Goal: Transaction & Acquisition: Download file/media

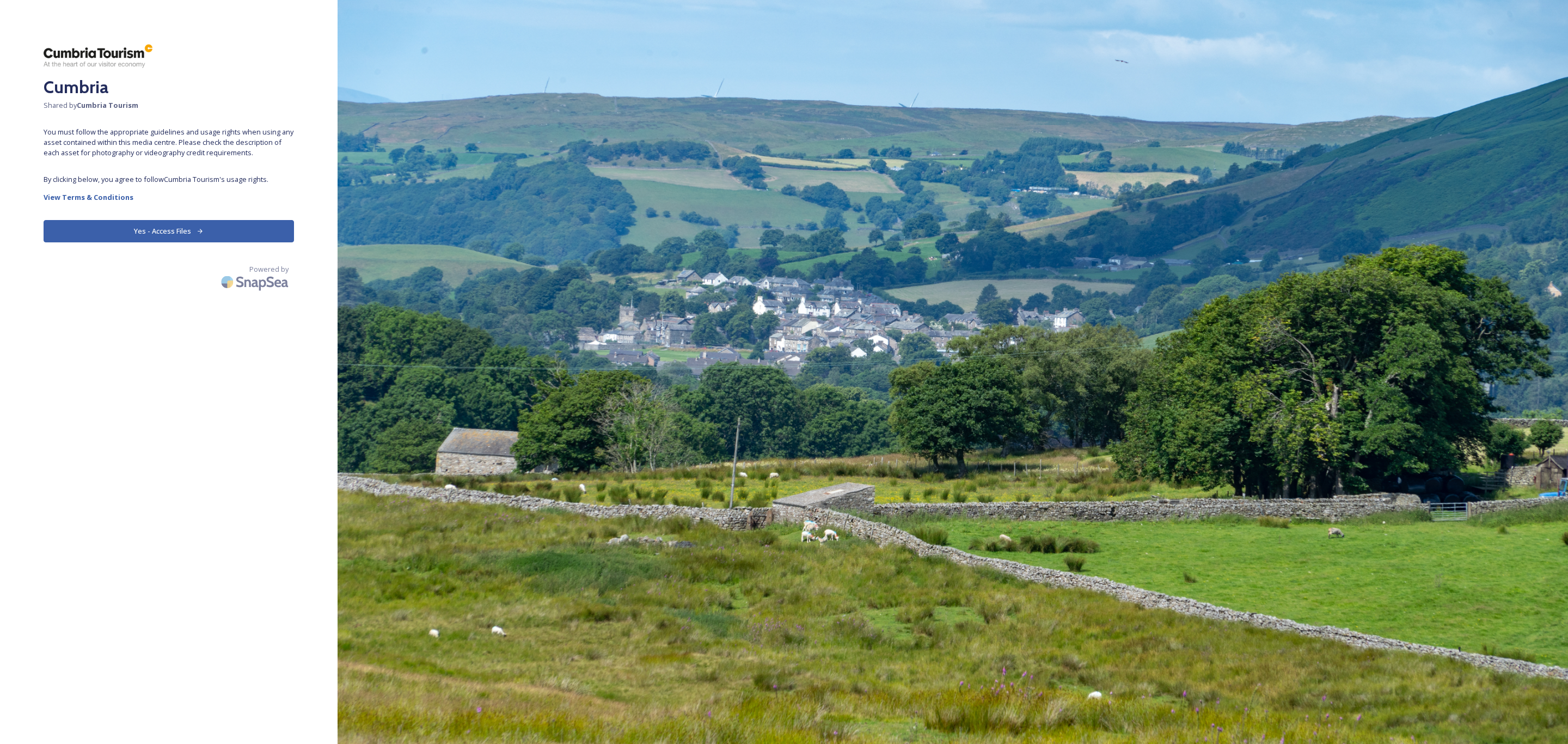
click at [230, 236] on button "Yes - Access Files" at bounding box center [169, 231] width 251 height 22
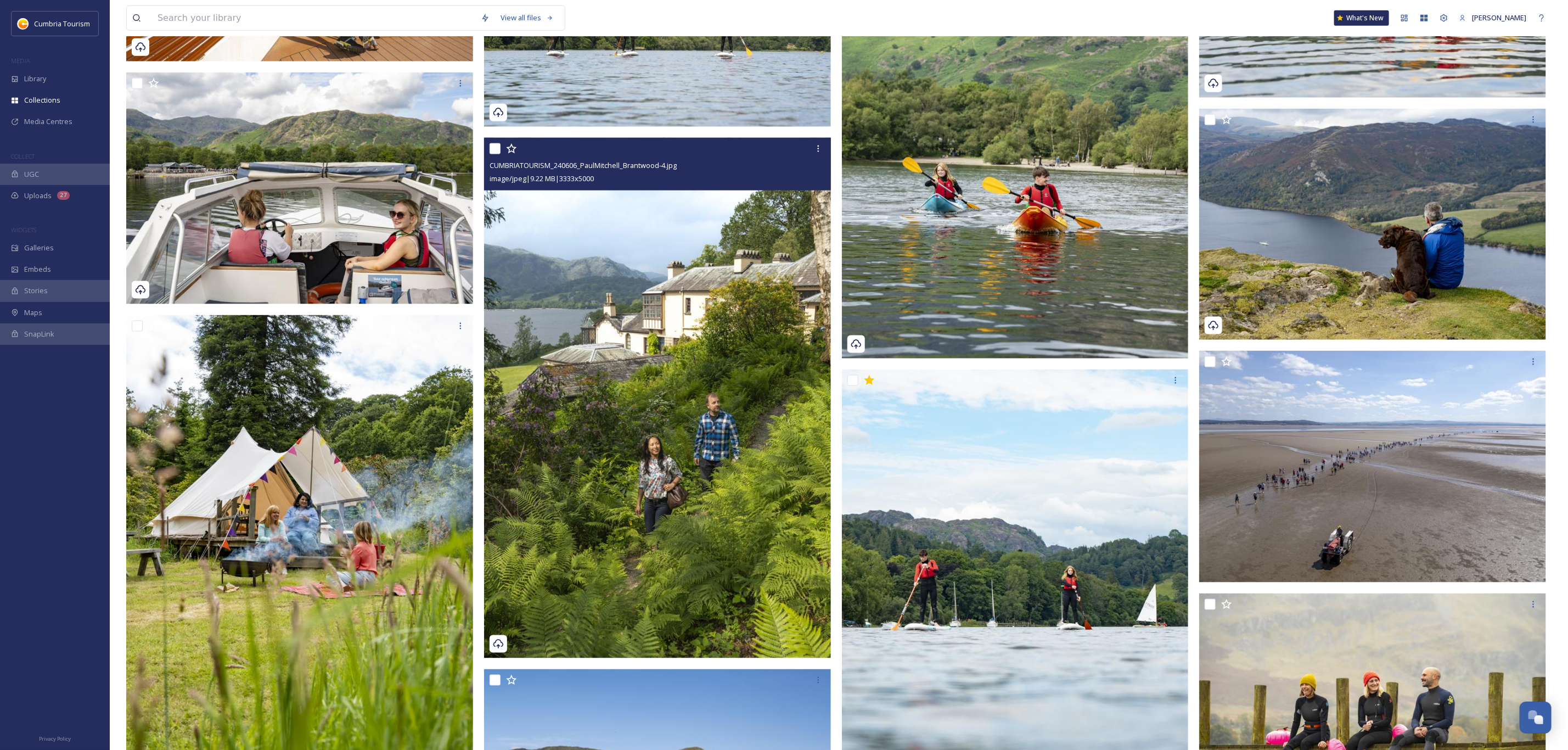
scroll to position [1070, 0]
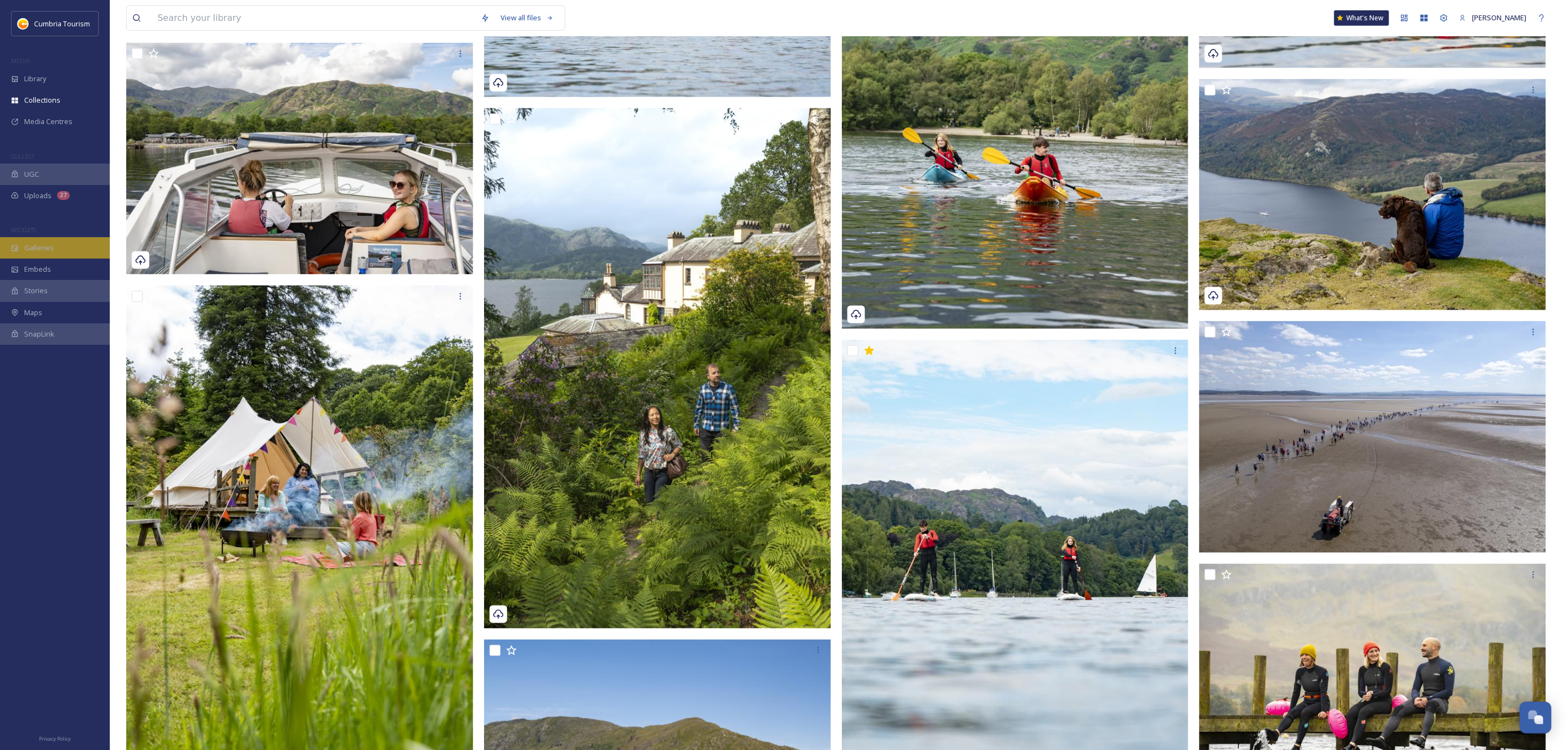
click at [55, 242] on div "Galleries" at bounding box center [54, 248] width 110 height 22
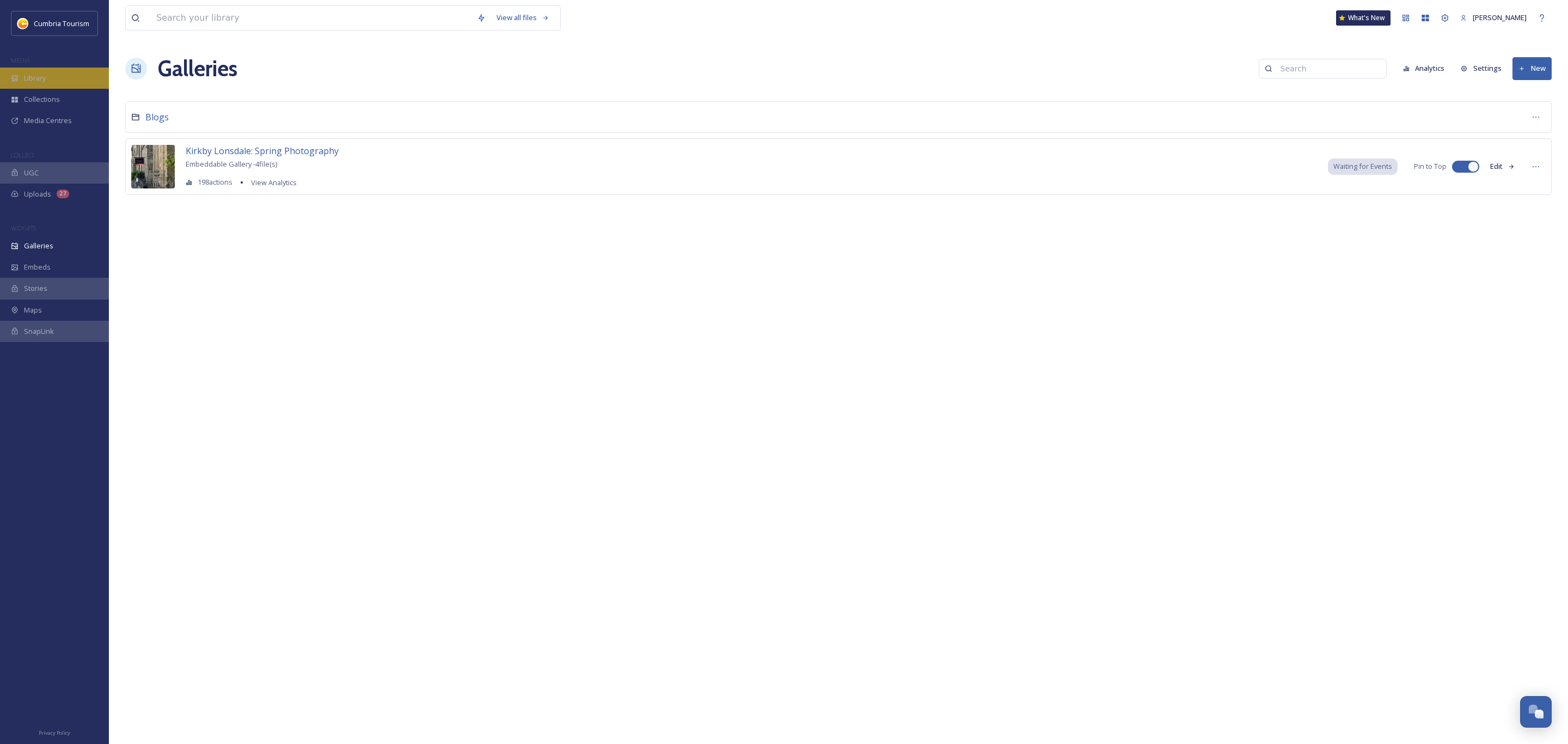
click at [57, 74] on div "Library" at bounding box center [54, 78] width 109 height 22
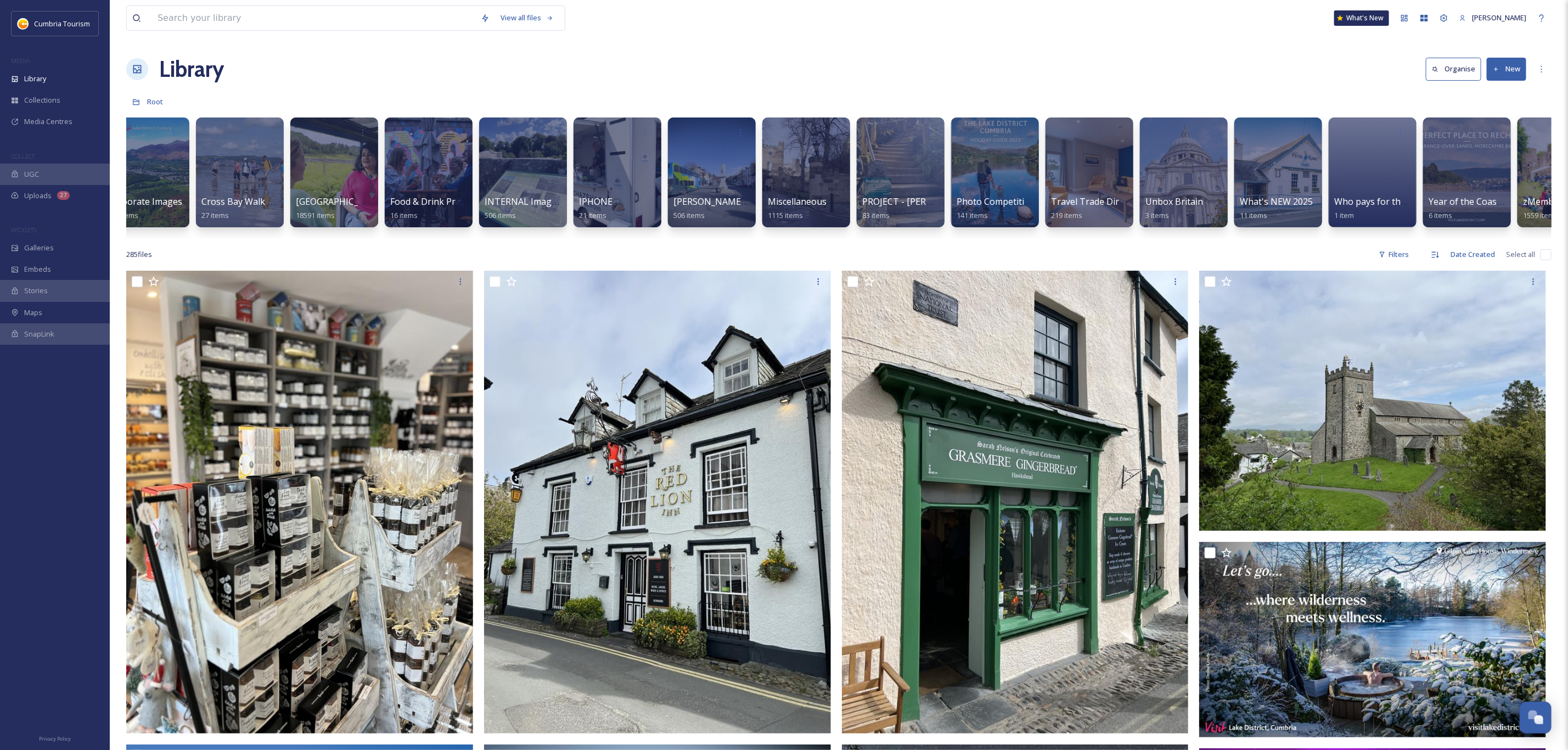
scroll to position [0, 461]
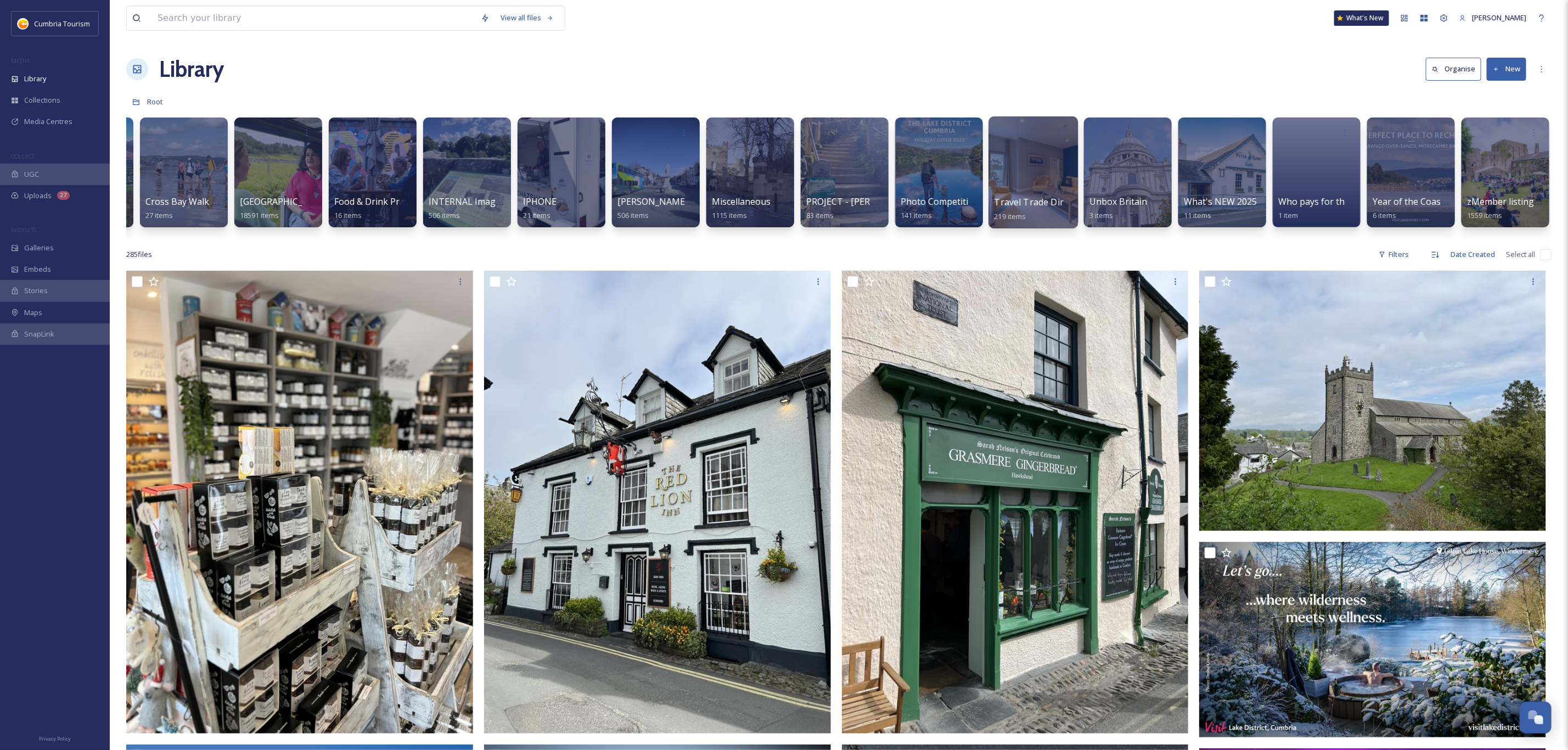
click at [1021, 168] on div at bounding box center [1033, 172] width 90 height 112
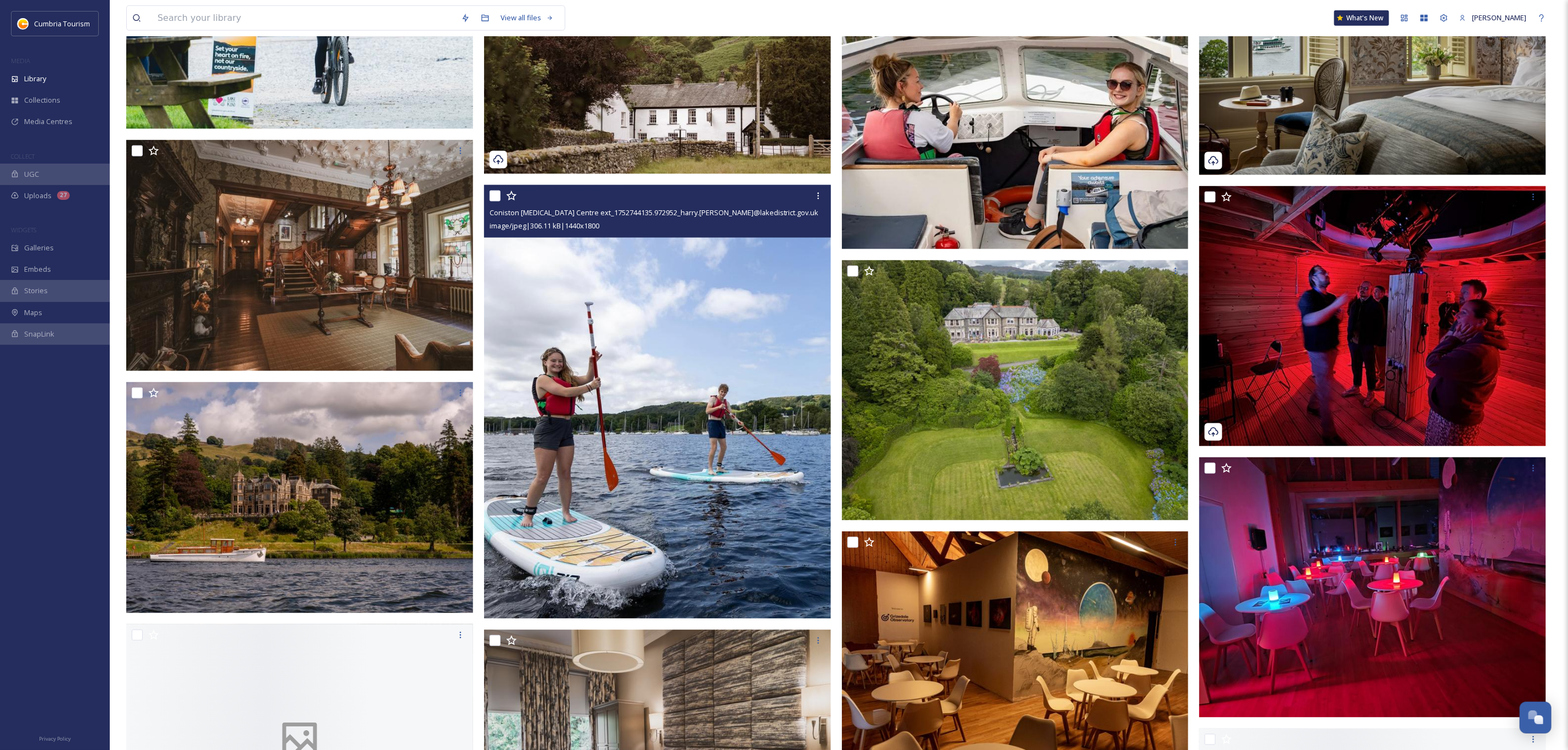
scroll to position [1070, 0]
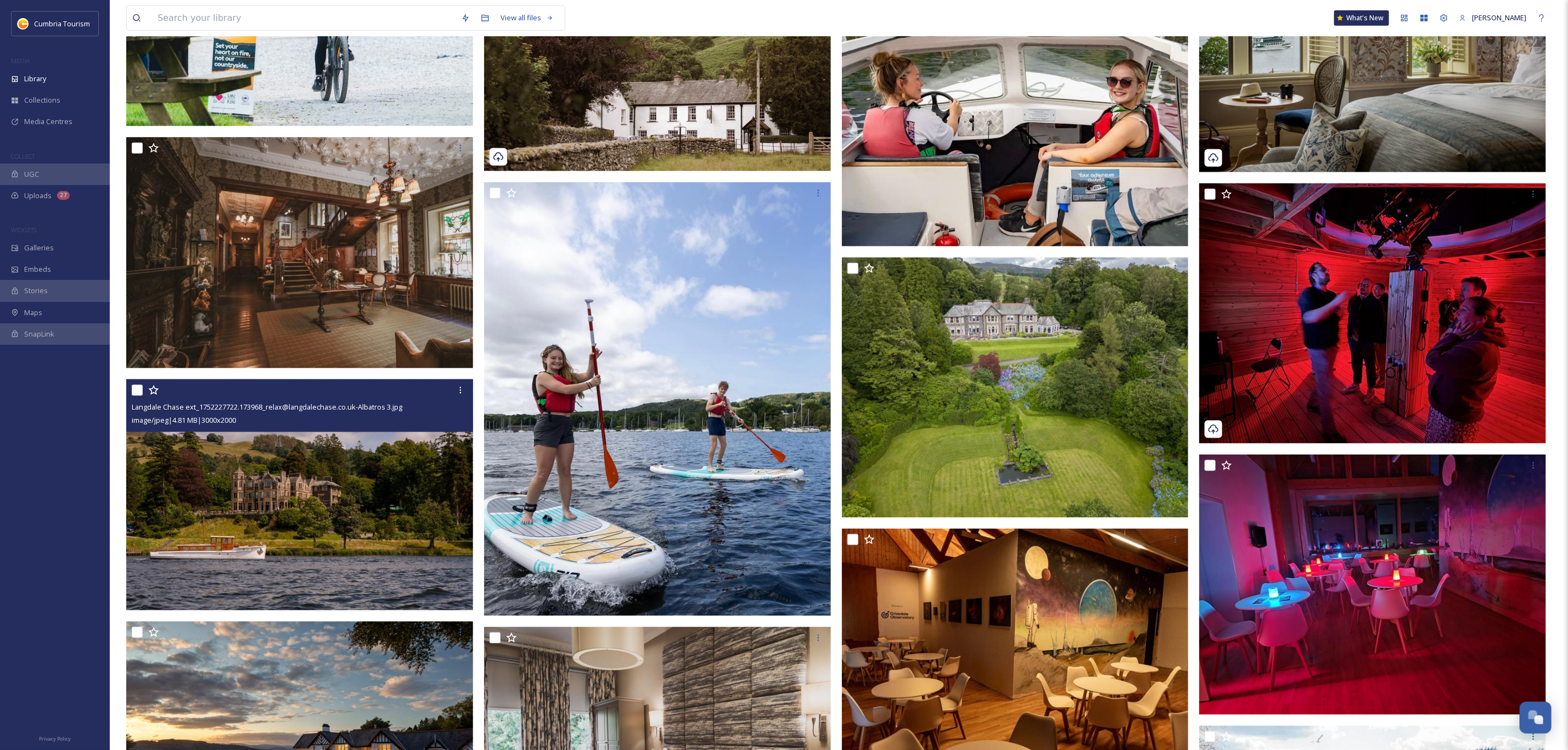
click at [373, 542] on img at bounding box center [300, 495] width 347 height 232
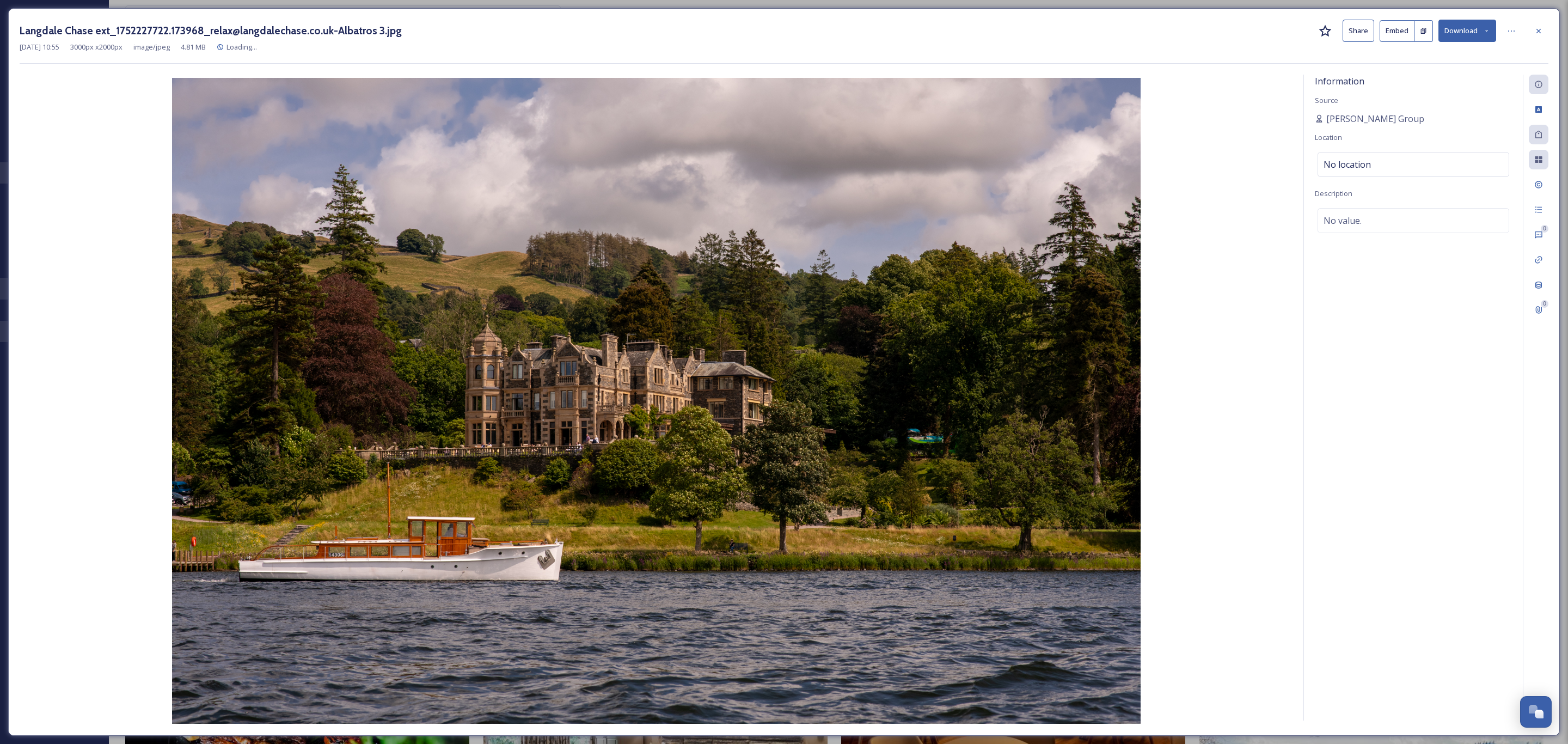
click at [1454, 30] on button "Download" at bounding box center [1467, 31] width 57 height 22
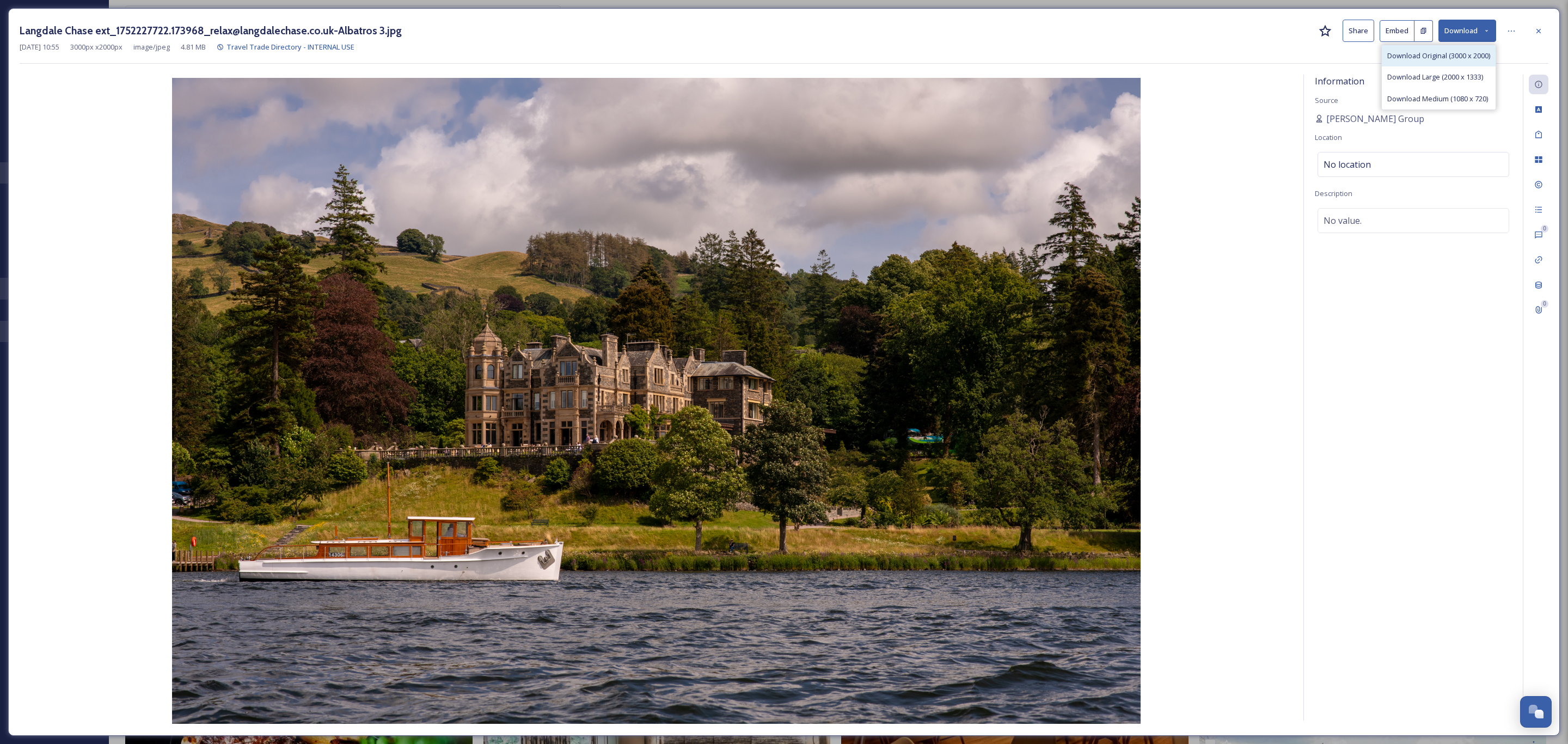
click at [1426, 51] on span "Download Original (3000 x 2000)" at bounding box center [1439, 56] width 103 height 10
click at [1535, 30] on icon at bounding box center [1539, 31] width 8 height 8
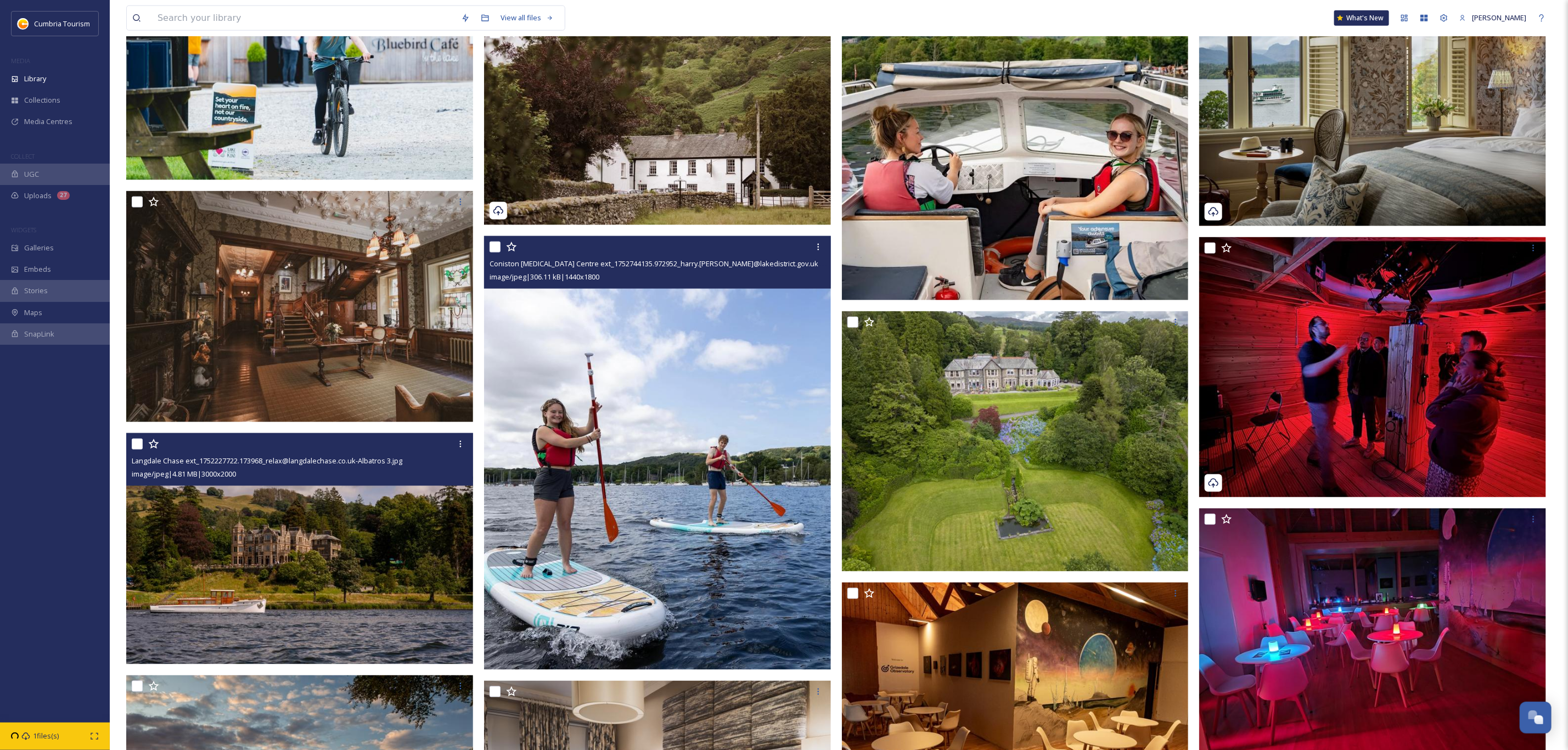
scroll to position [988, 0]
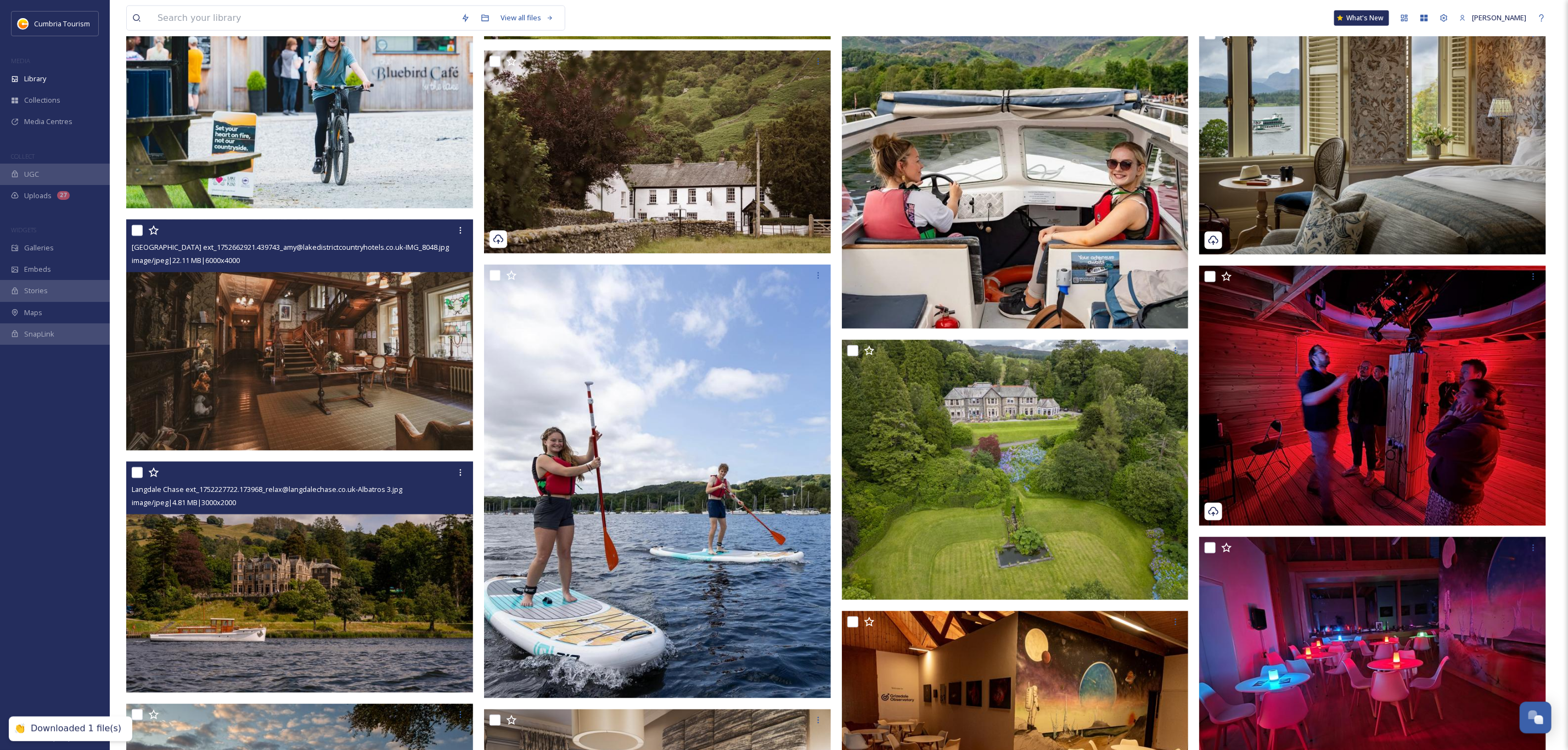
click at [223, 336] on img at bounding box center [300, 335] width 347 height 232
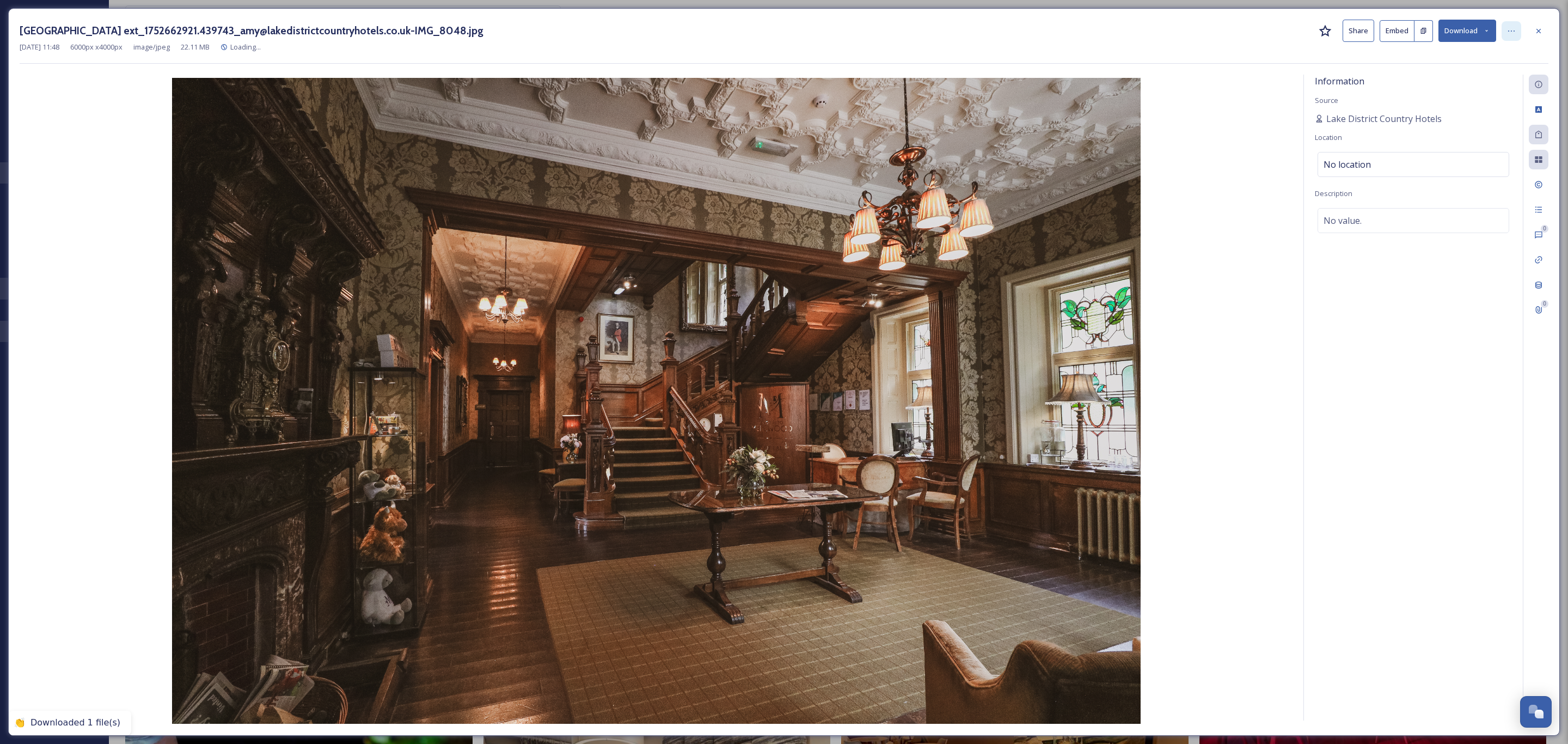
click at [1514, 34] on icon at bounding box center [1512, 31] width 8 height 8
click at [1454, 25] on button "Download" at bounding box center [1467, 31] width 57 height 22
click at [1427, 57] on span "Download Original (6000 x 4000)" at bounding box center [1439, 56] width 103 height 10
click at [1536, 35] on icon at bounding box center [1539, 31] width 8 height 8
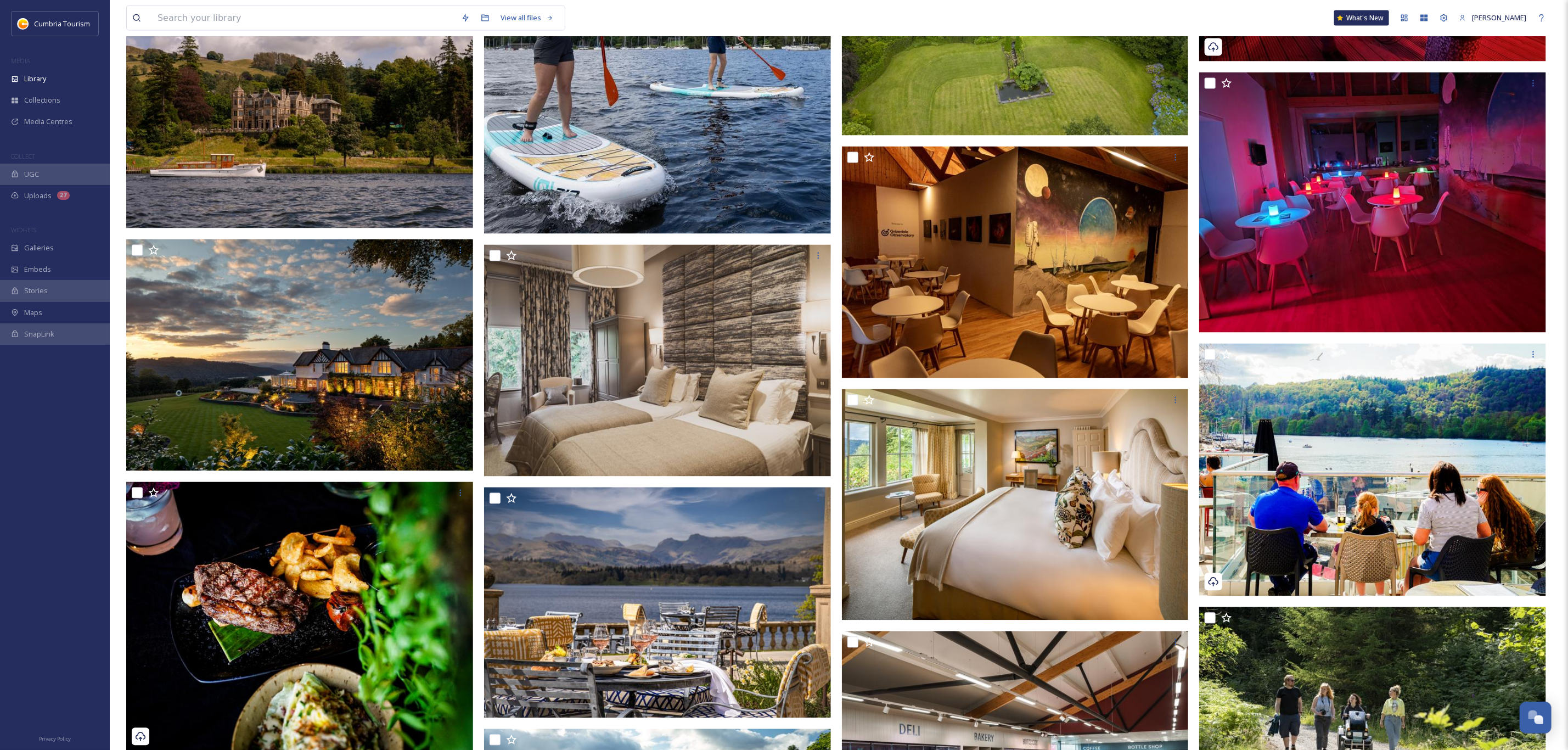
scroll to position [1482, 0]
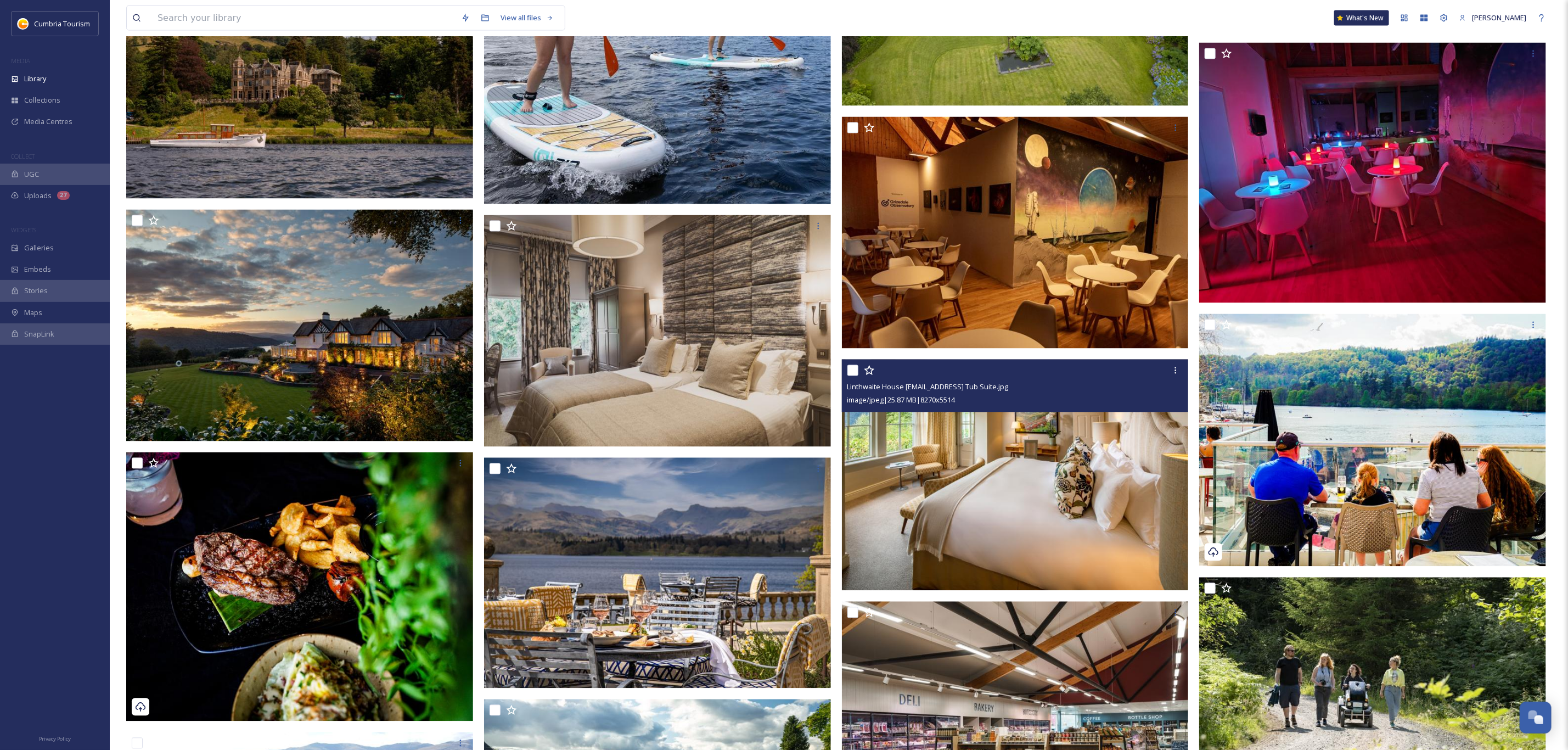
click at [1002, 474] on img at bounding box center [1015, 475] width 347 height 232
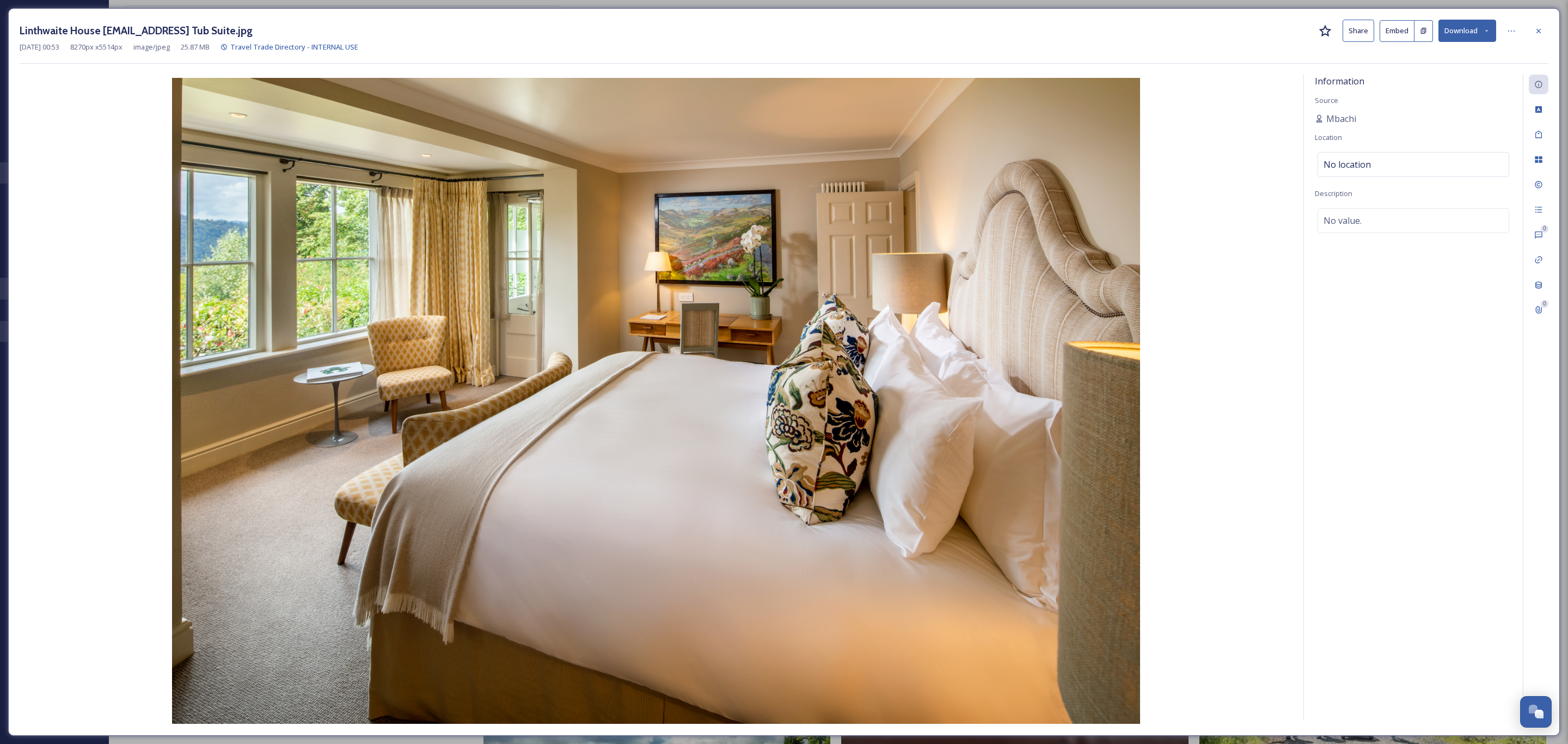
click at [1454, 30] on button "Download" at bounding box center [1467, 31] width 57 height 22
click at [1449, 59] on span "Download Original (8270 x 5514)" at bounding box center [1439, 56] width 103 height 10
click at [1537, 32] on icon at bounding box center [1538, 30] width 4 height 4
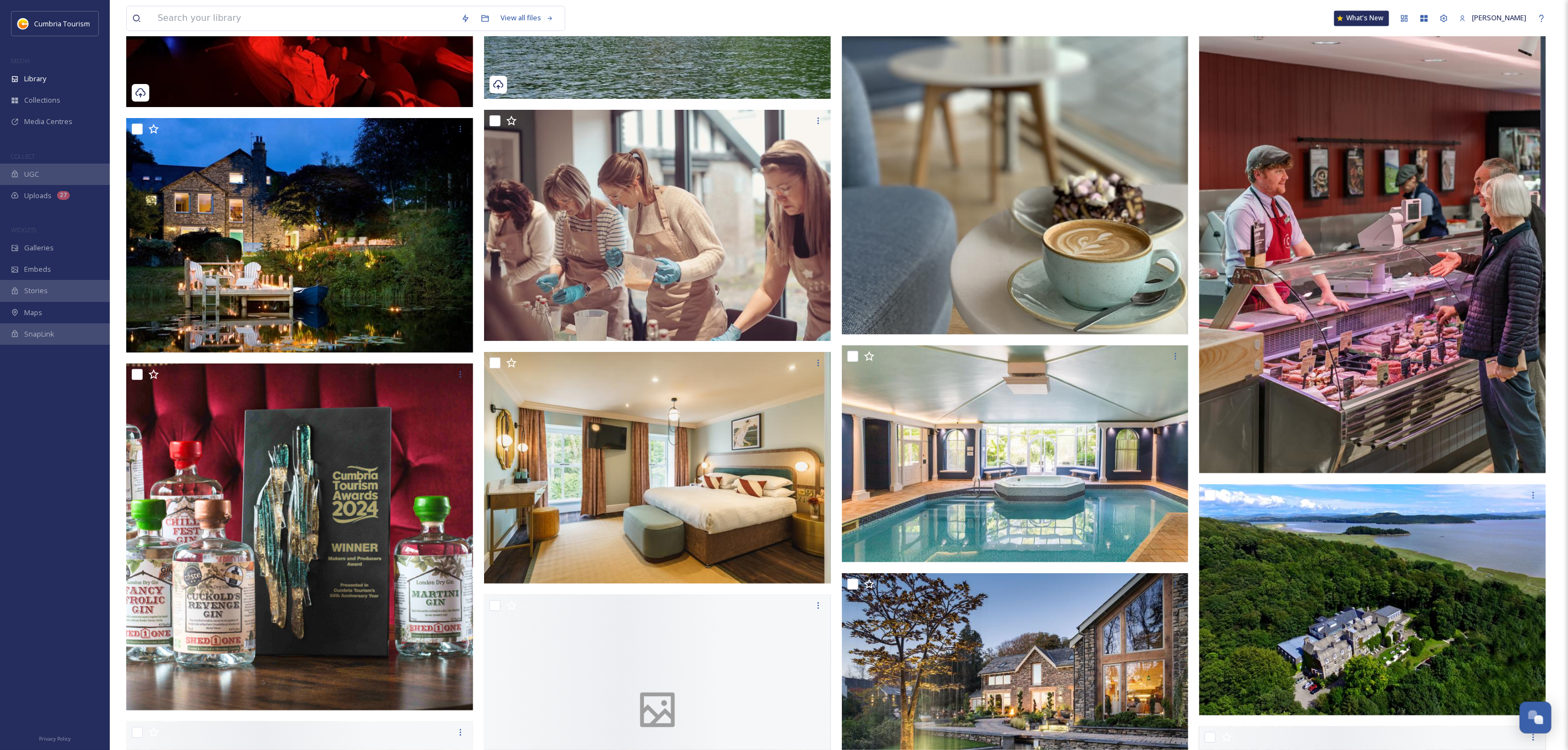
scroll to position [4775, 0]
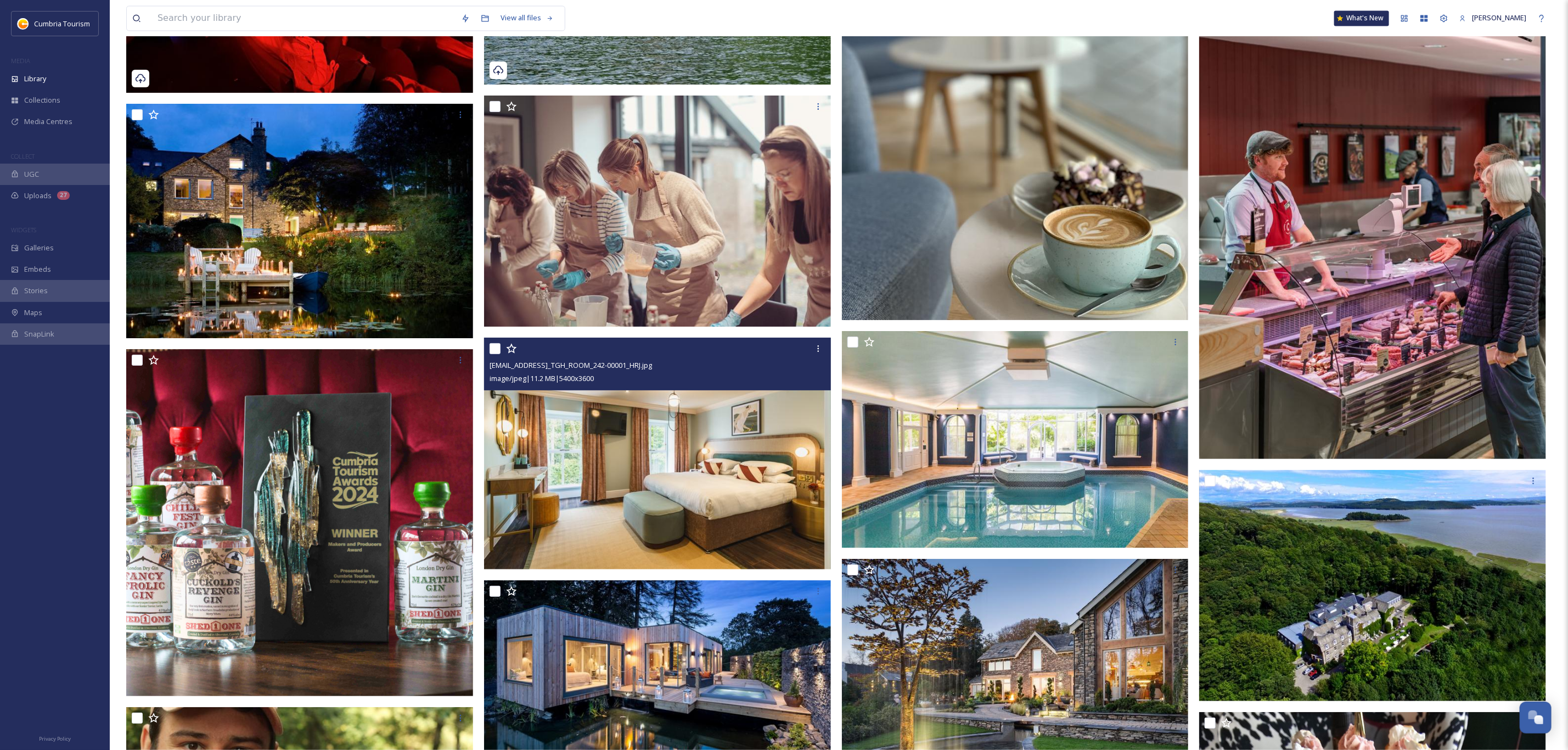
click at [613, 500] on img at bounding box center [657, 453] width 347 height 232
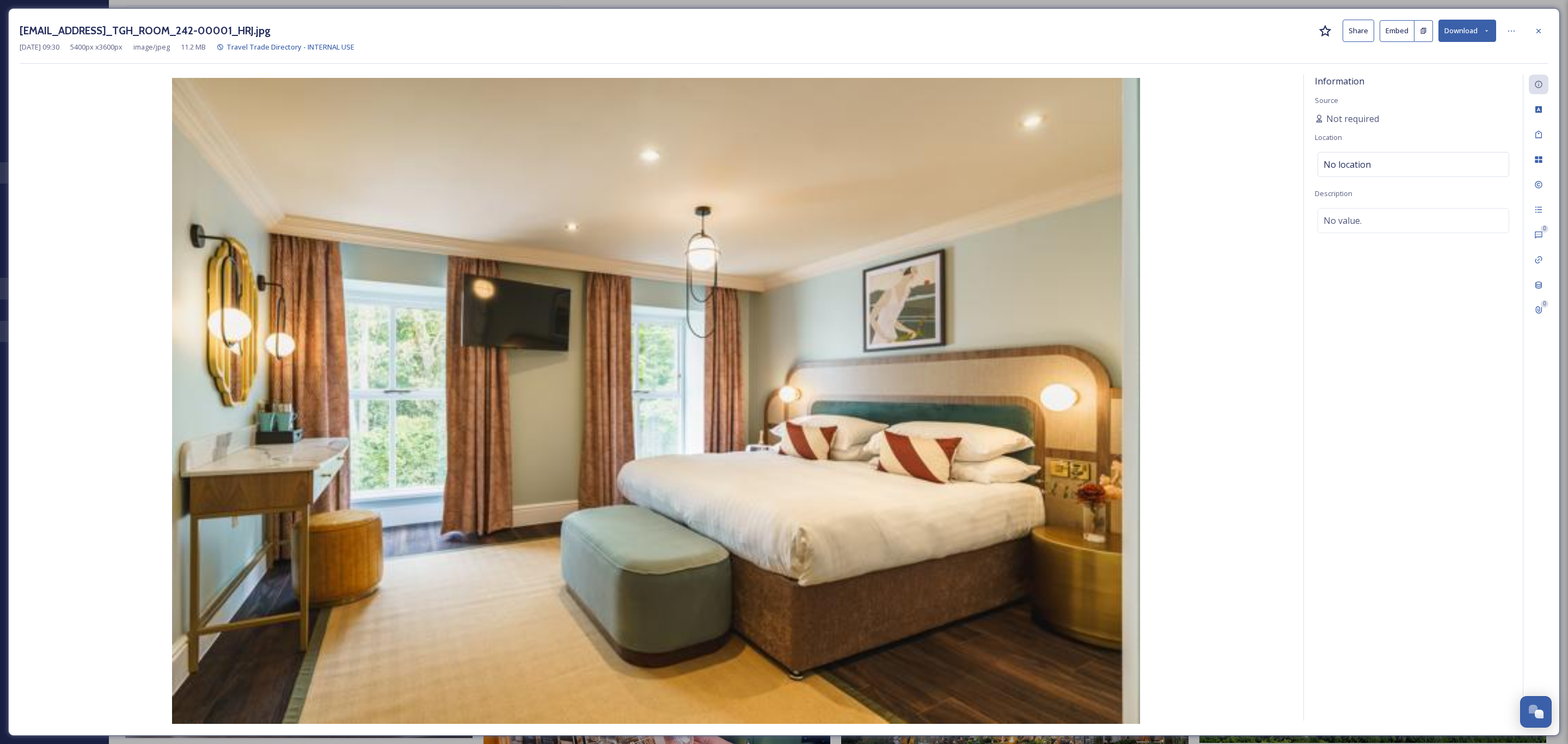
click at [1451, 35] on button "Download" at bounding box center [1467, 31] width 57 height 22
click at [1423, 52] on span "Download Original (5400 x 3600)" at bounding box center [1439, 56] width 103 height 10
click at [1542, 37] on div at bounding box center [1539, 32] width 20 height 20
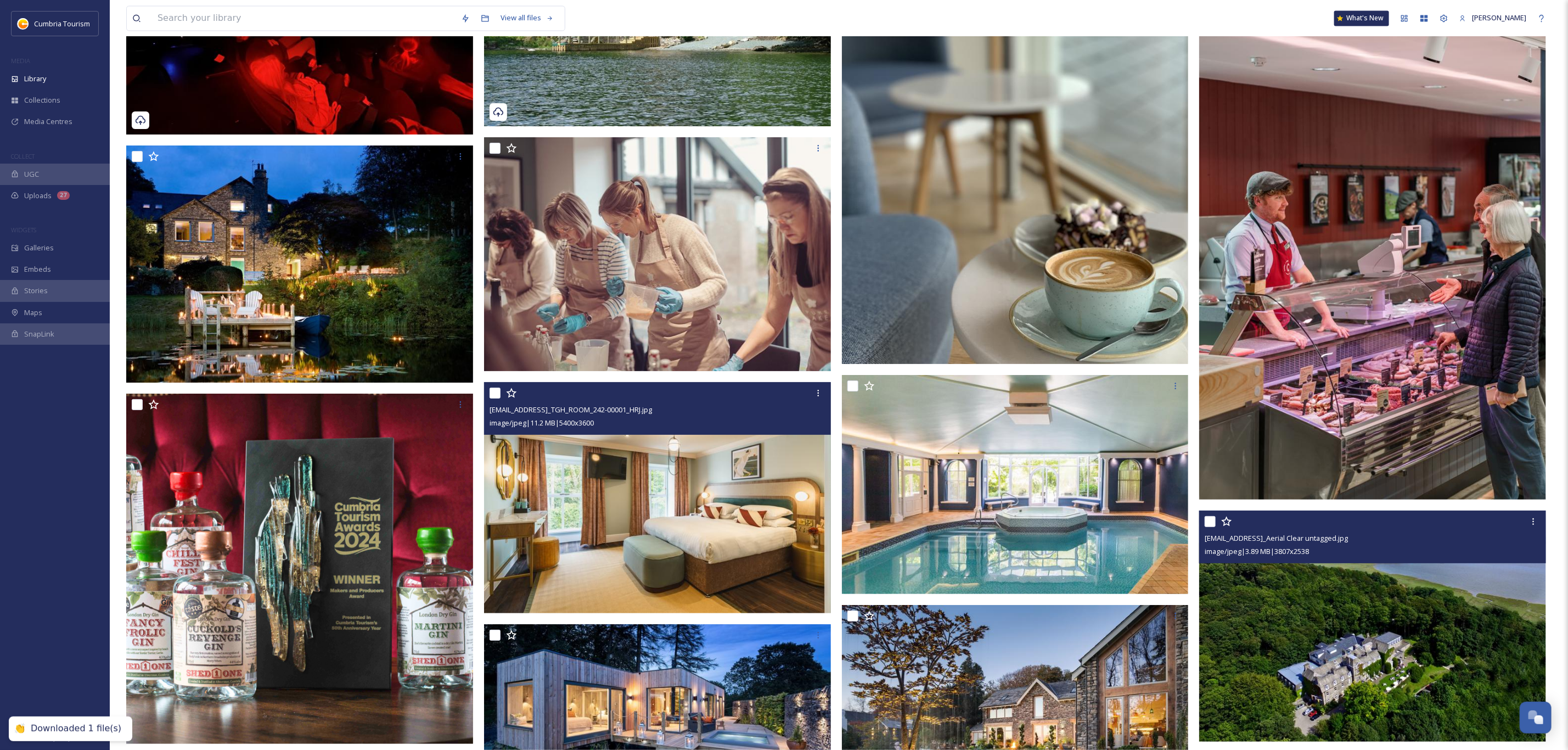
click at [1383, 587] on img at bounding box center [1373, 626] width 347 height 232
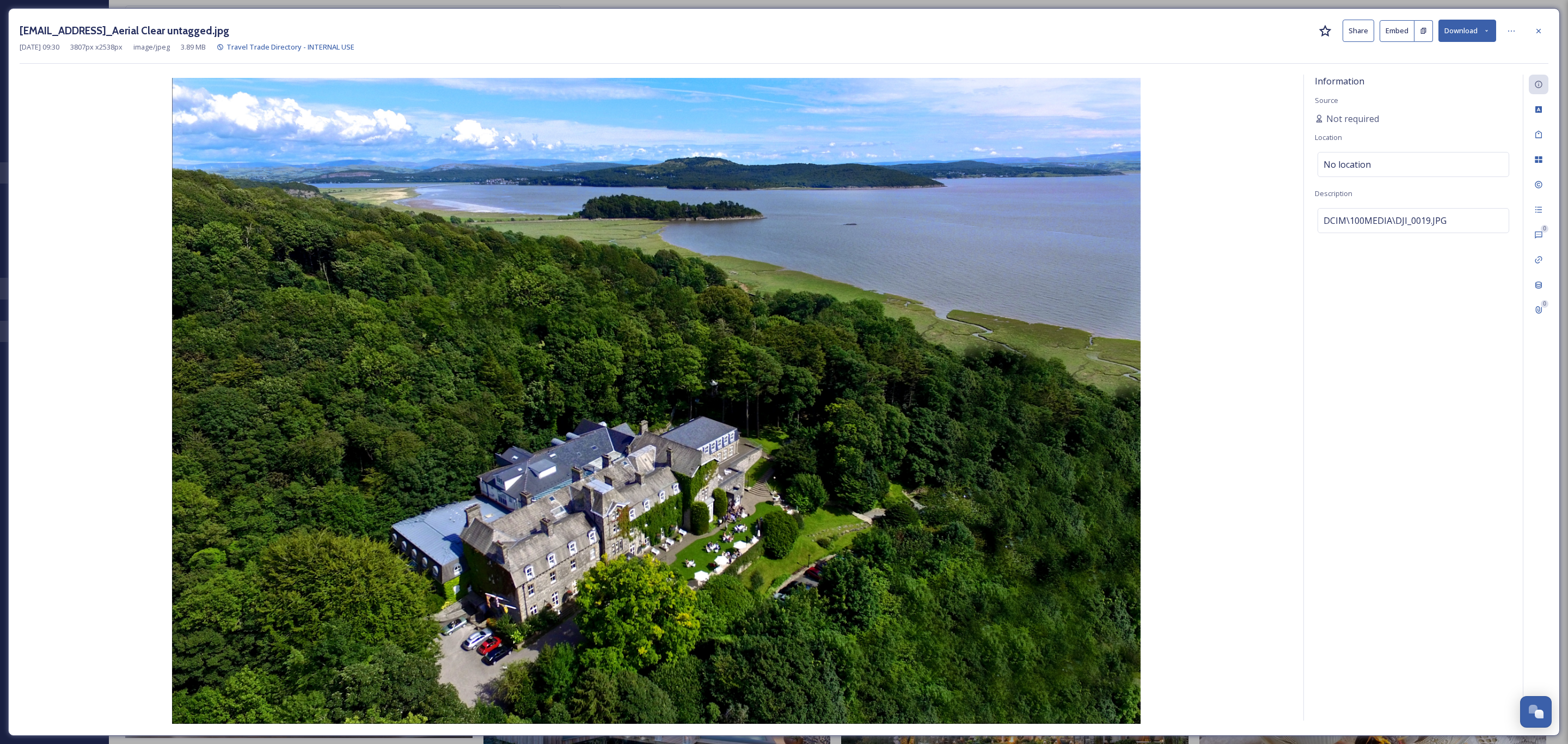
click at [1460, 32] on button "Download" at bounding box center [1467, 31] width 57 height 22
click at [1439, 56] on span "Download Original (3807 x 2538)" at bounding box center [1439, 56] width 103 height 10
click at [1541, 34] on icon at bounding box center [1539, 31] width 8 height 8
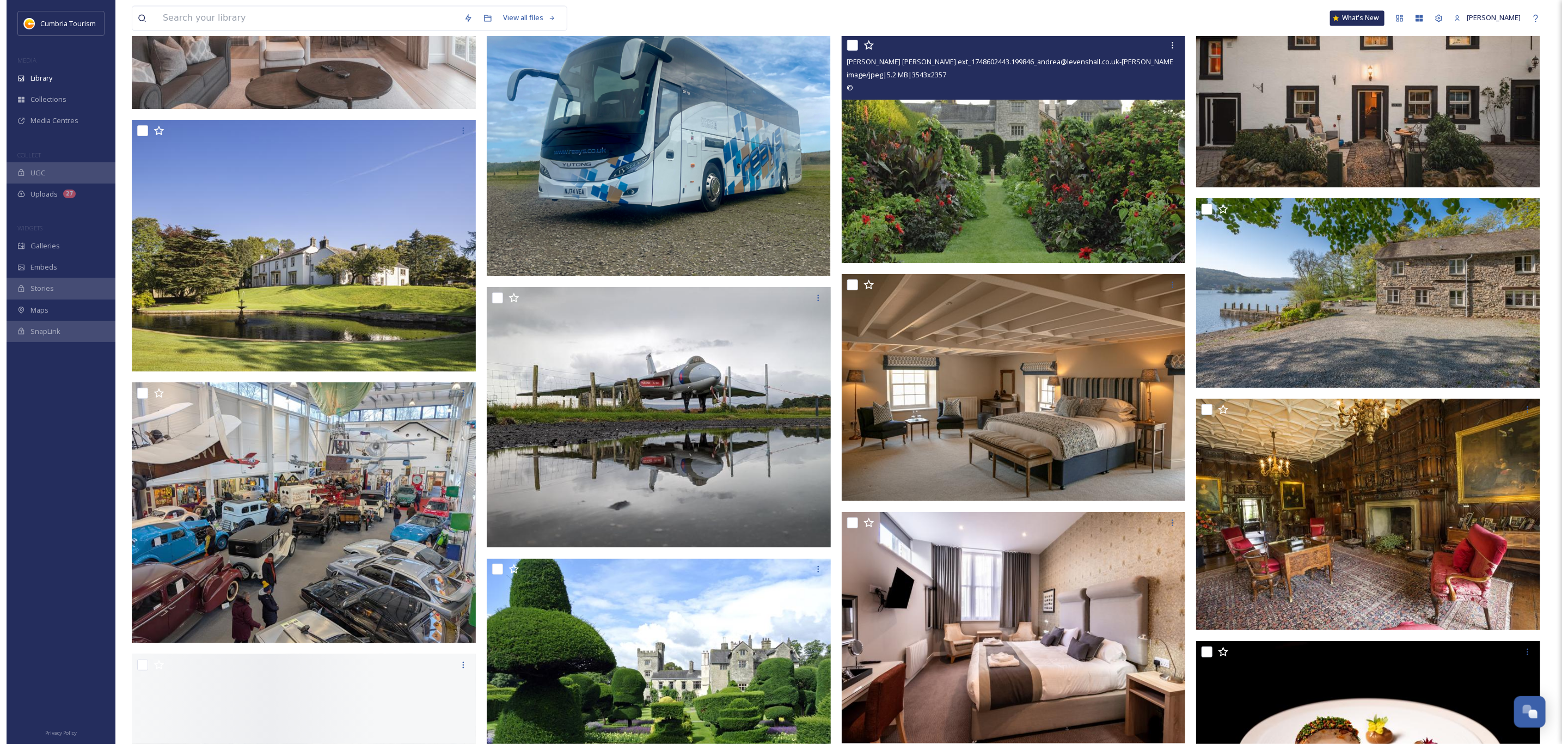
scroll to position [7839, 0]
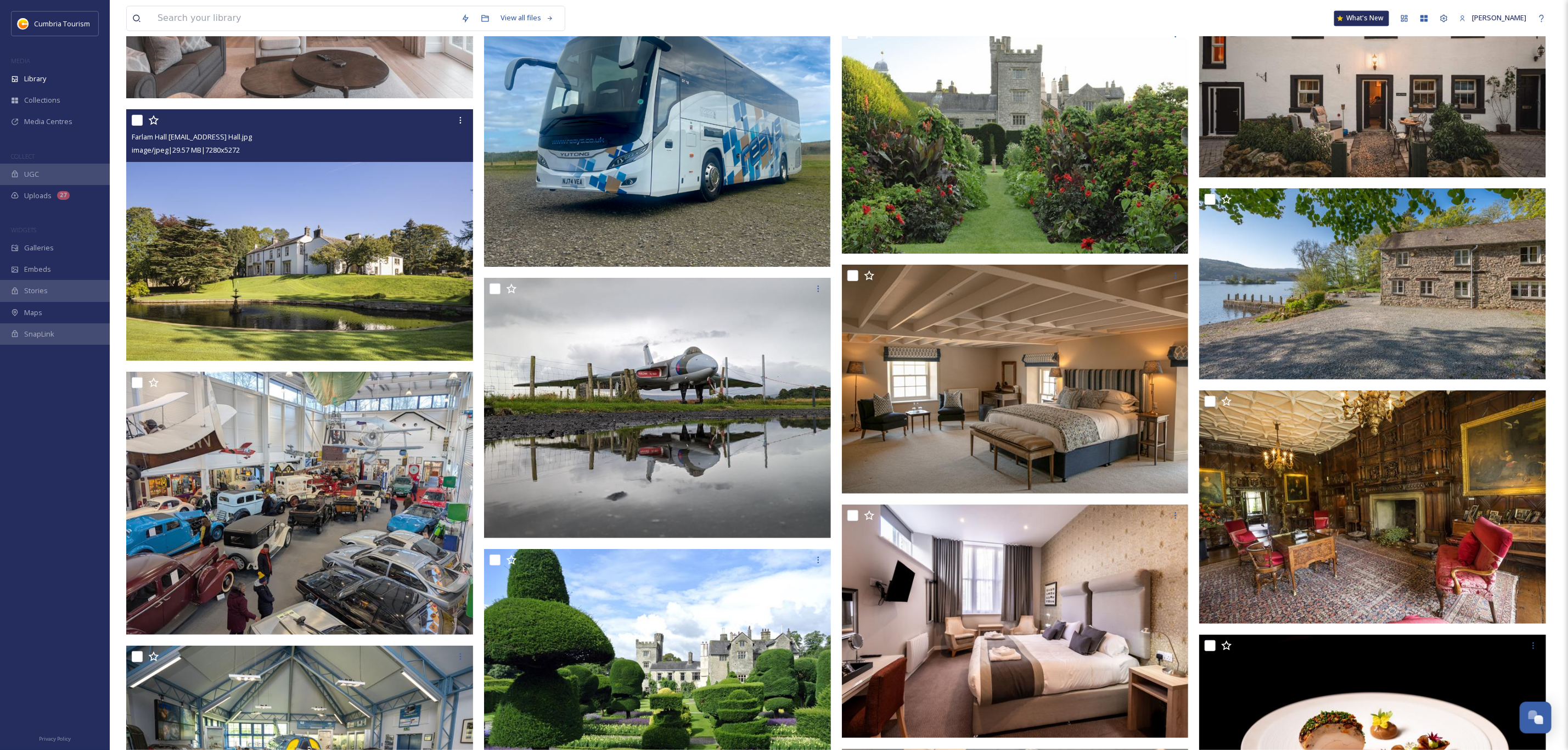
click at [373, 248] on img at bounding box center [300, 234] width 347 height 251
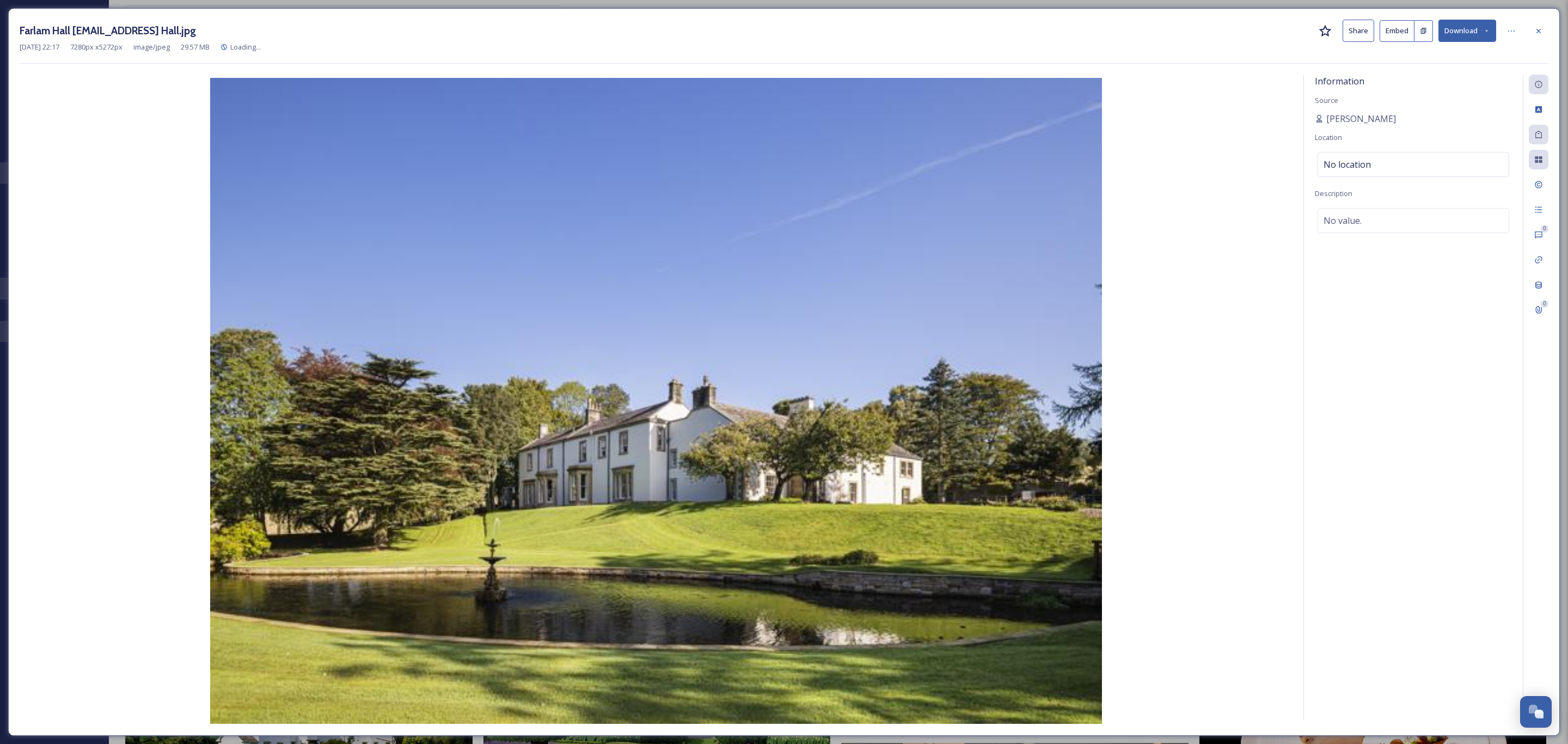
click at [1464, 29] on button "Download" at bounding box center [1467, 31] width 57 height 22
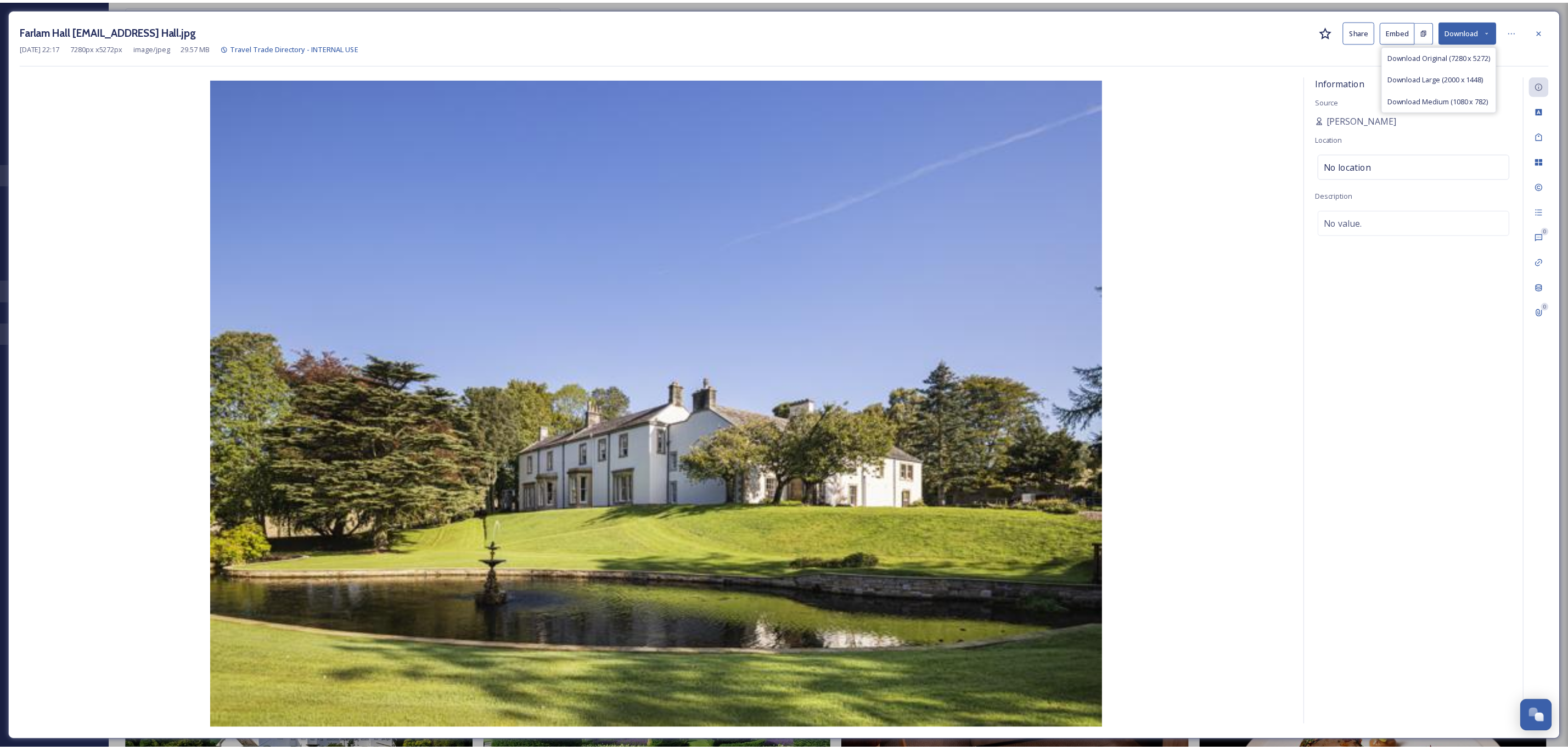
scroll to position [7904, 0]
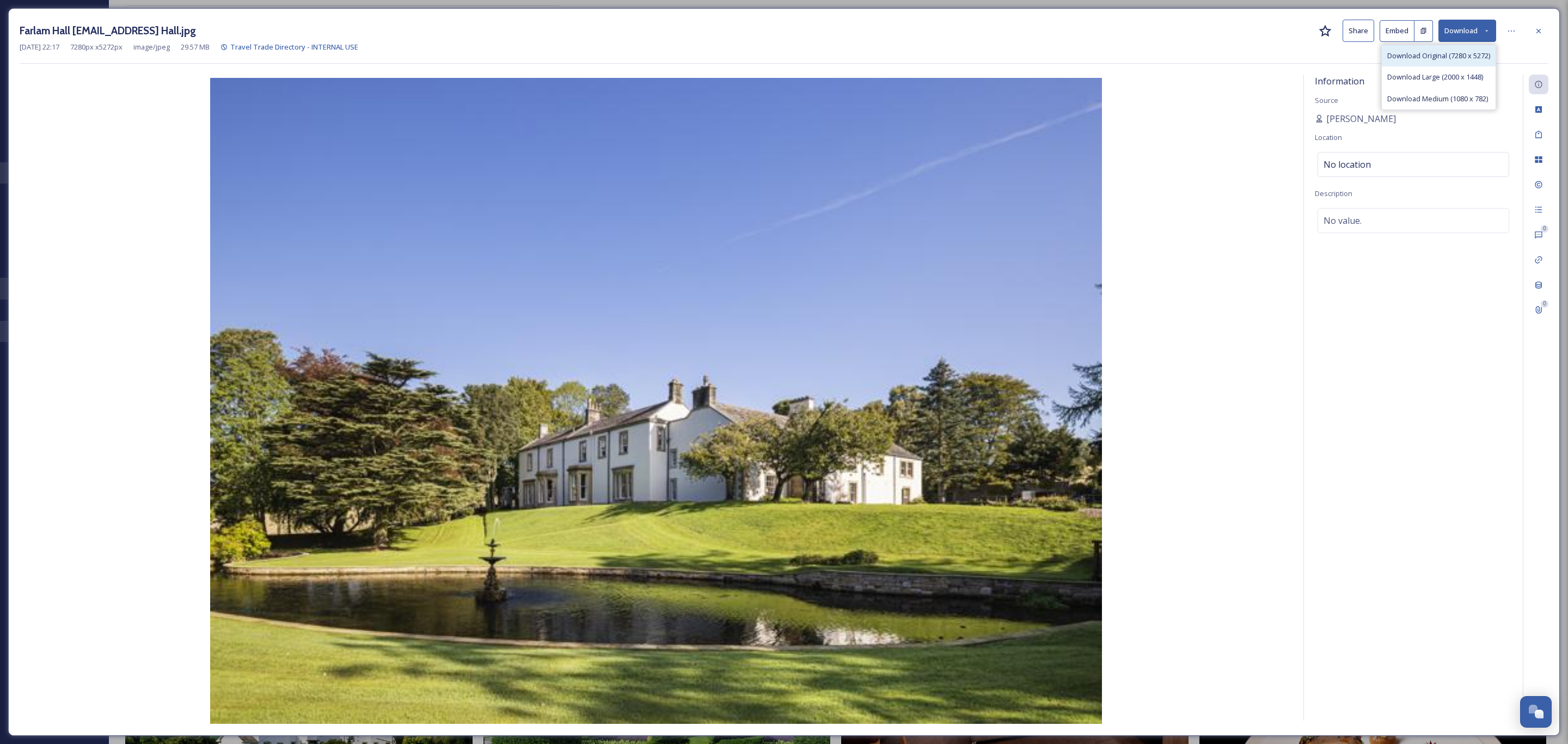
click at [1420, 66] on div "Download Original (7280 x 5272)" at bounding box center [1438, 56] width 114 height 22
click at [1546, 27] on div at bounding box center [1539, 32] width 20 height 20
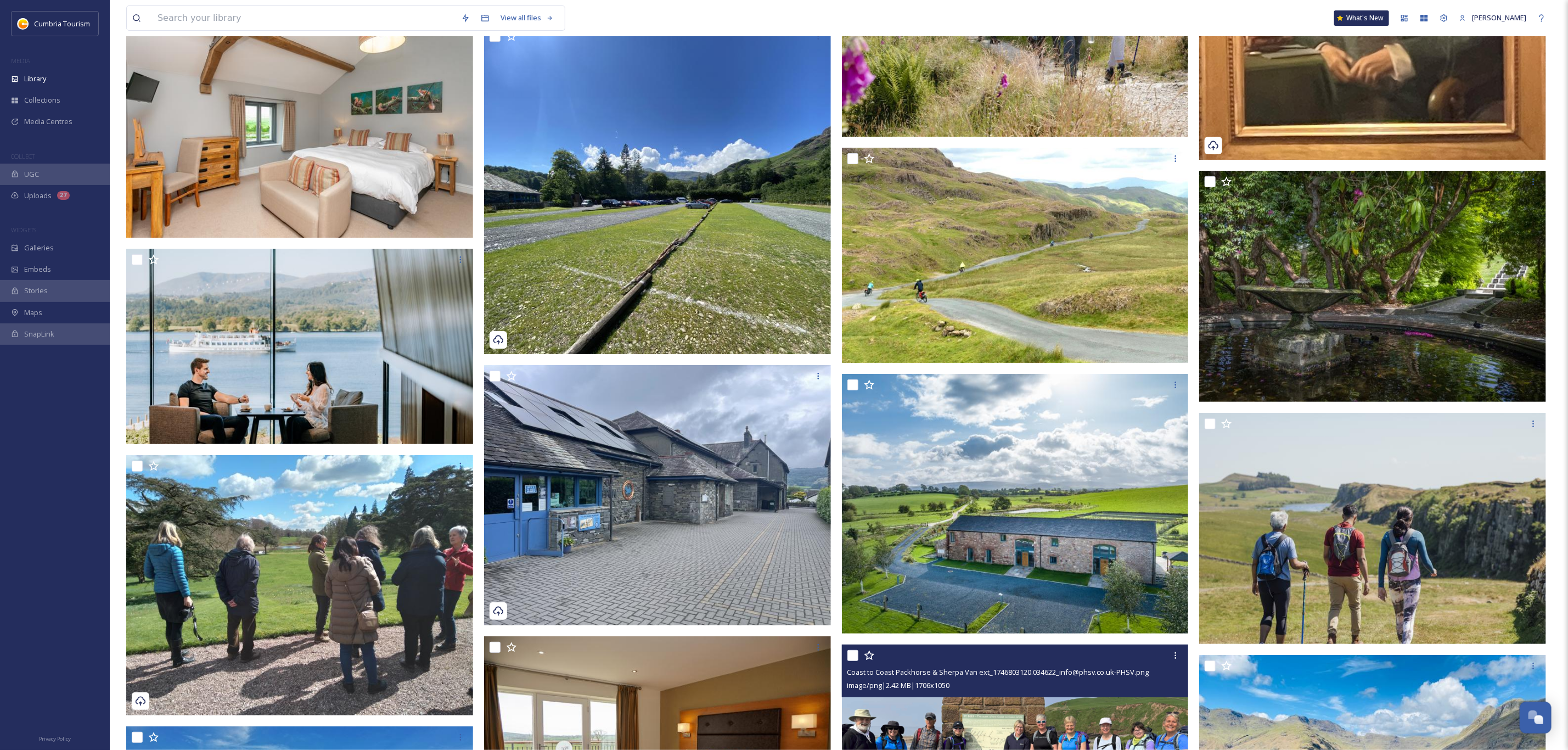
scroll to position [9711, 0]
